Goal: Transaction & Acquisition: Book appointment/travel/reservation

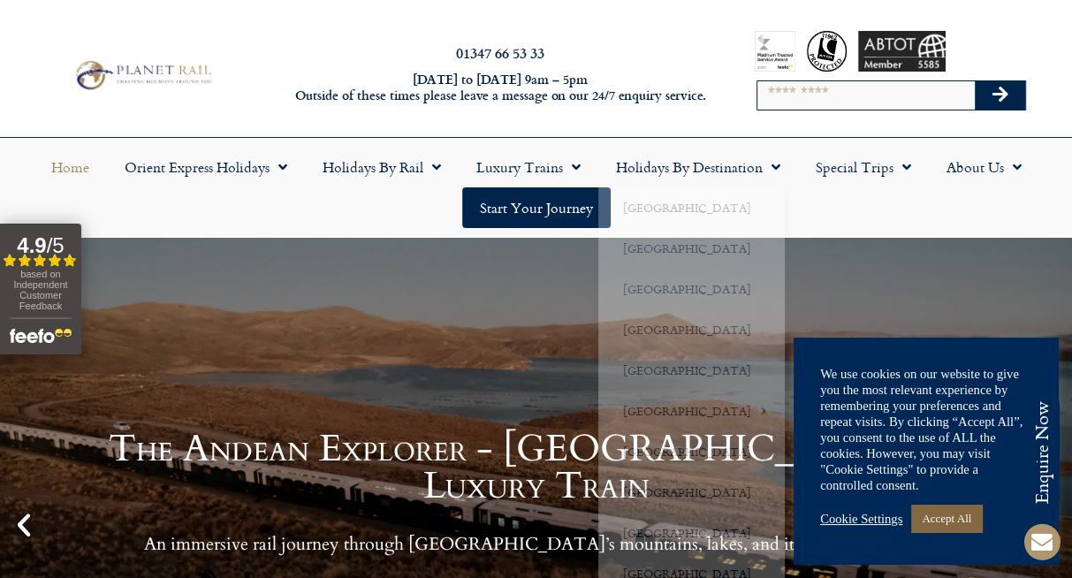
click at [961, 514] on link "Accept All" at bounding box center [946, 517] width 71 height 27
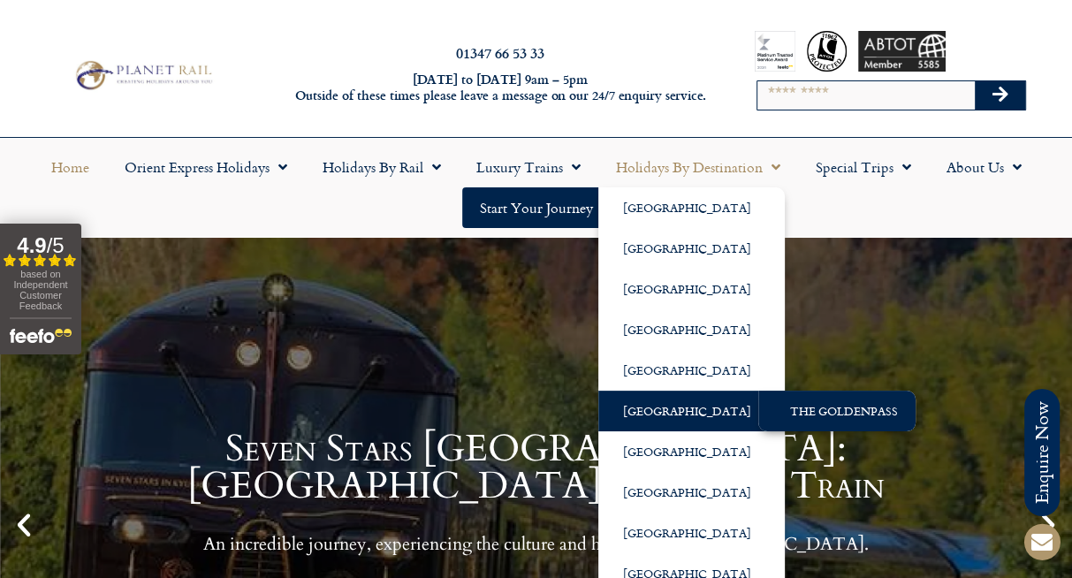
click at [816, 398] on link "The GoldenPass" at bounding box center [836, 411] width 157 height 41
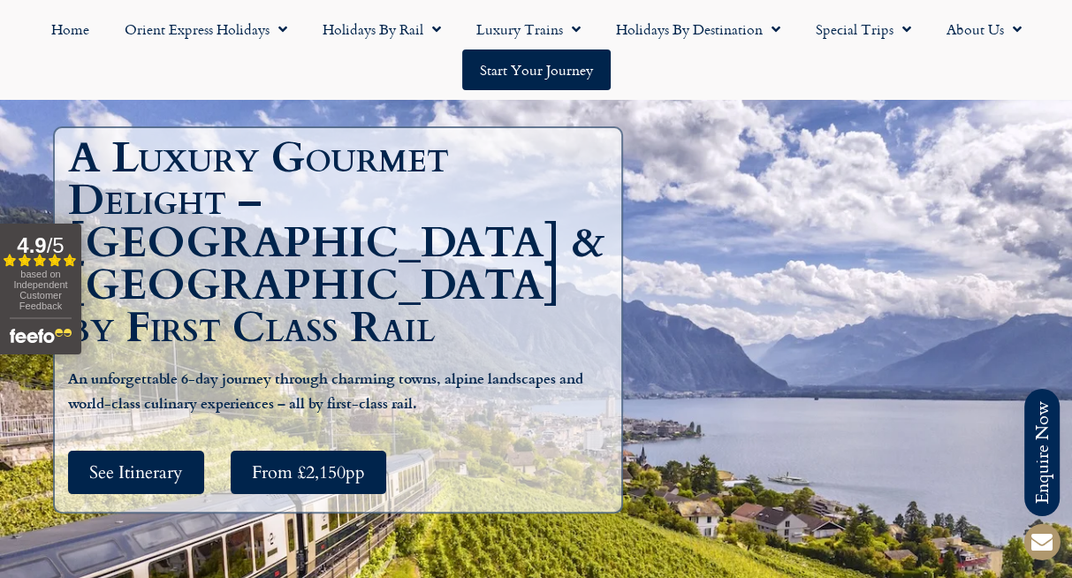
scroll to position [170, 0]
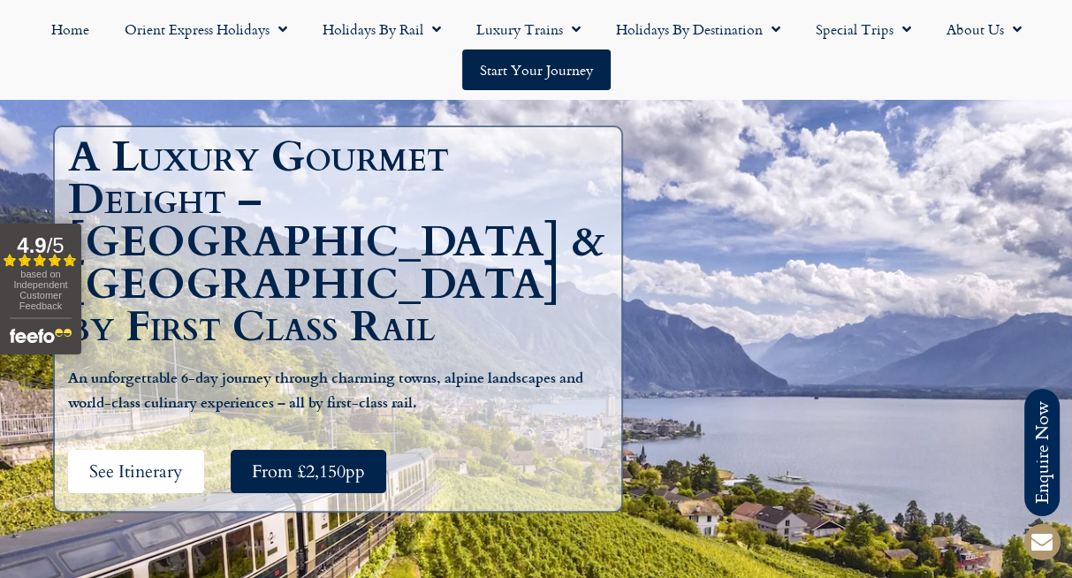
click at [120, 460] on span "See Itinerary" at bounding box center [136, 471] width 94 height 22
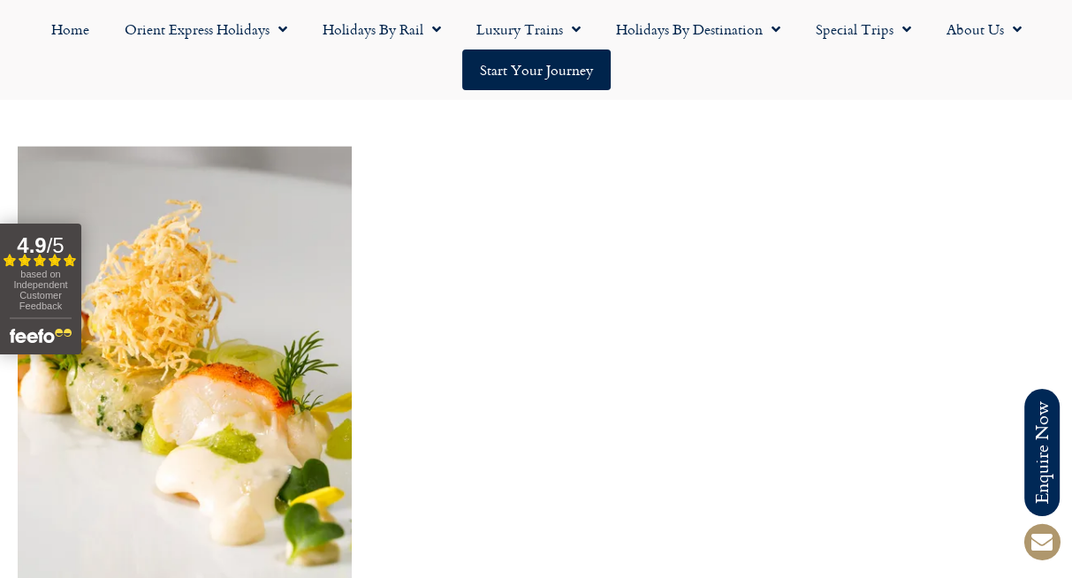
scroll to position [3368, 0]
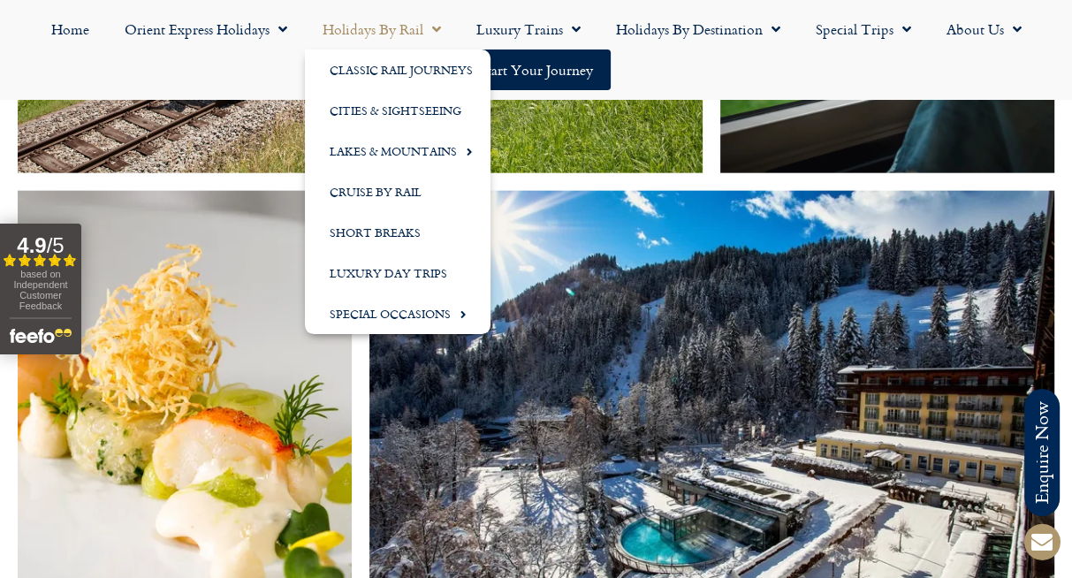
click at [405, 24] on link "Holidays by Rail" at bounding box center [382, 29] width 154 height 41
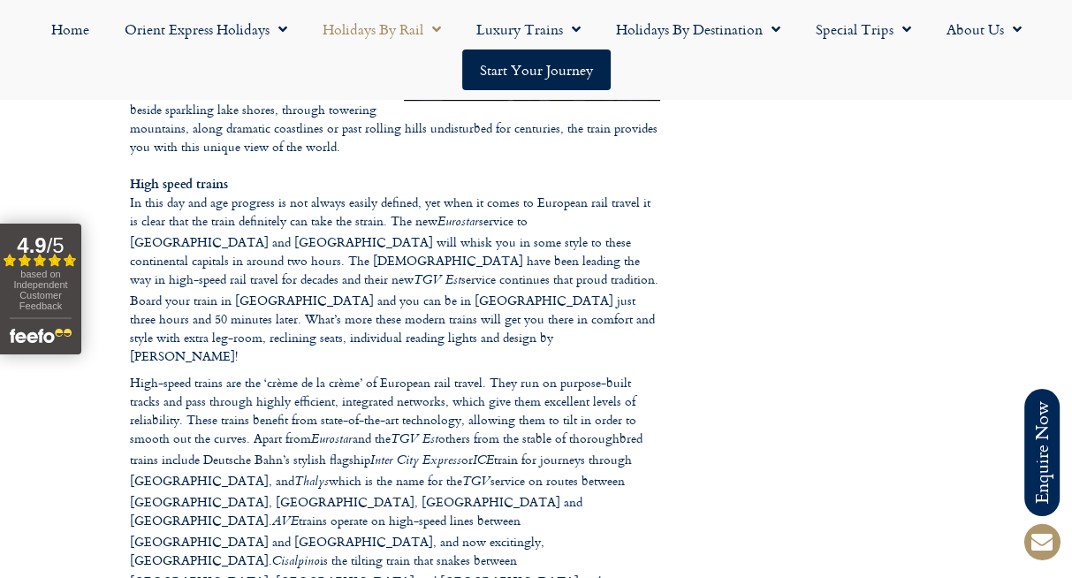
scroll to position [958, 0]
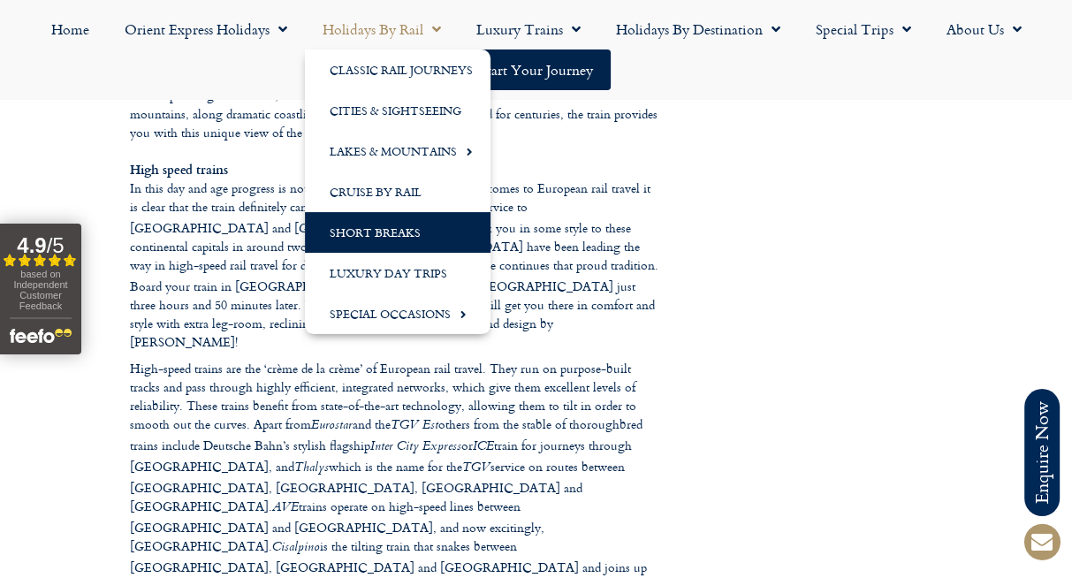
click at [391, 220] on link "Short Breaks" at bounding box center [398, 232] width 186 height 41
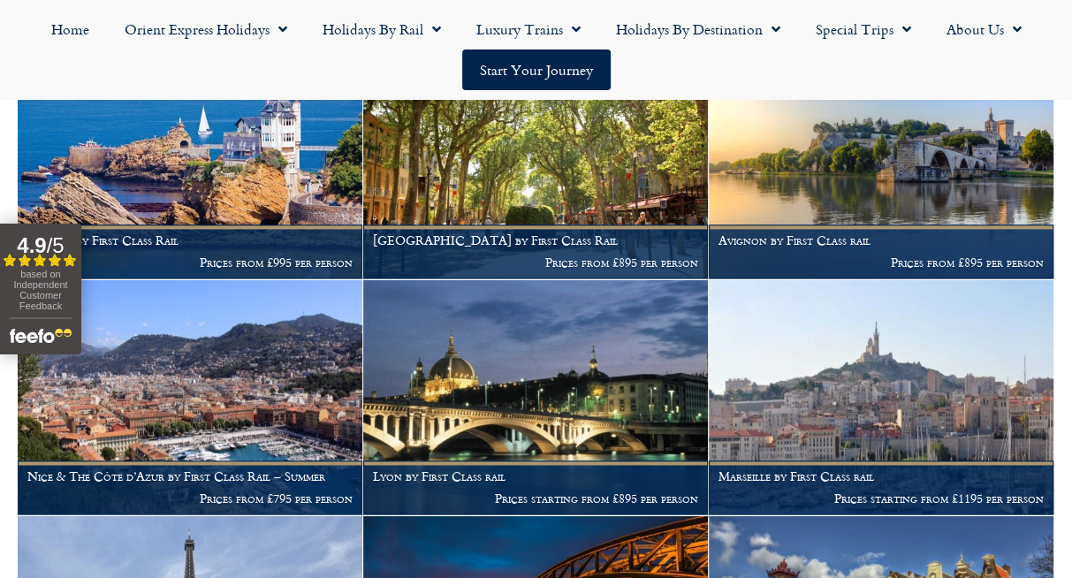
scroll to position [2085, 0]
